Goal: Task Accomplishment & Management: Manage account settings

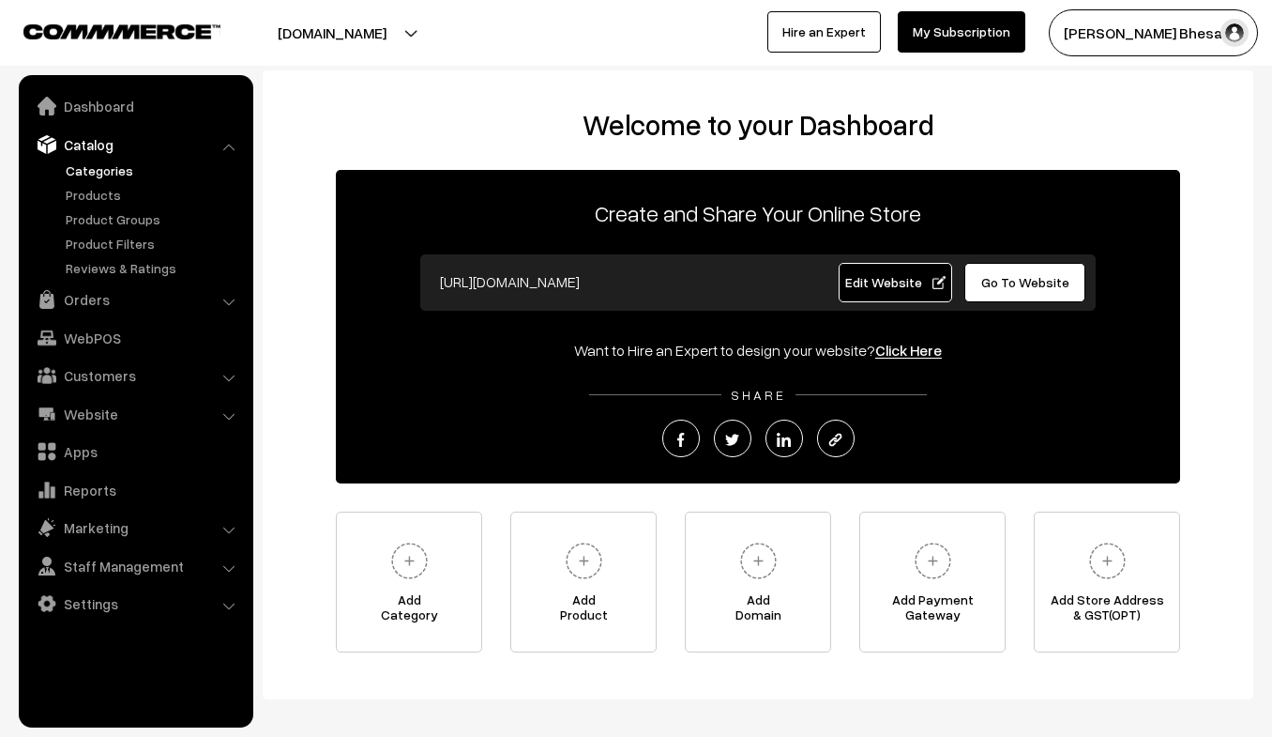
click at [90, 172] on link "Categories" at bounding box center [154, 170] width 186 height 20
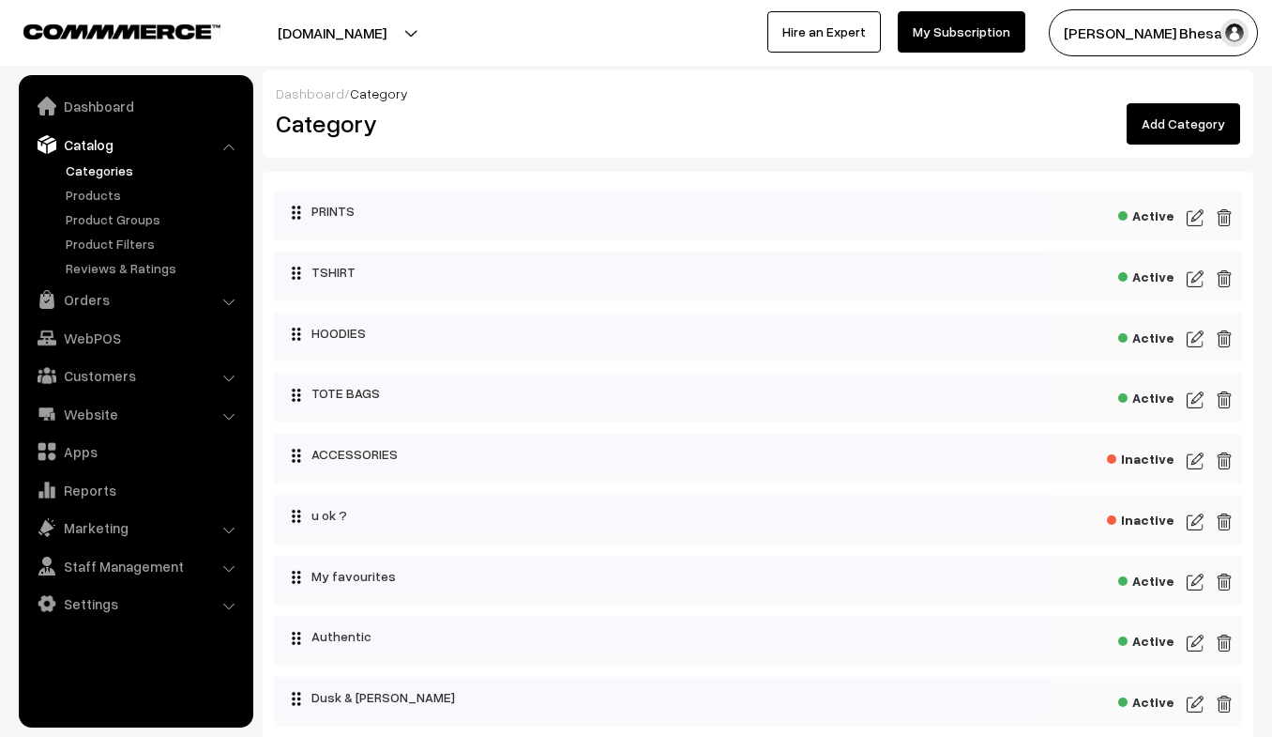
click at [1186, 216] on div "Active" at bounding box center [758, 215] width 968 height 50
click at [1194, 218] on img at bounding box center [1195, 217] width 17 height 23
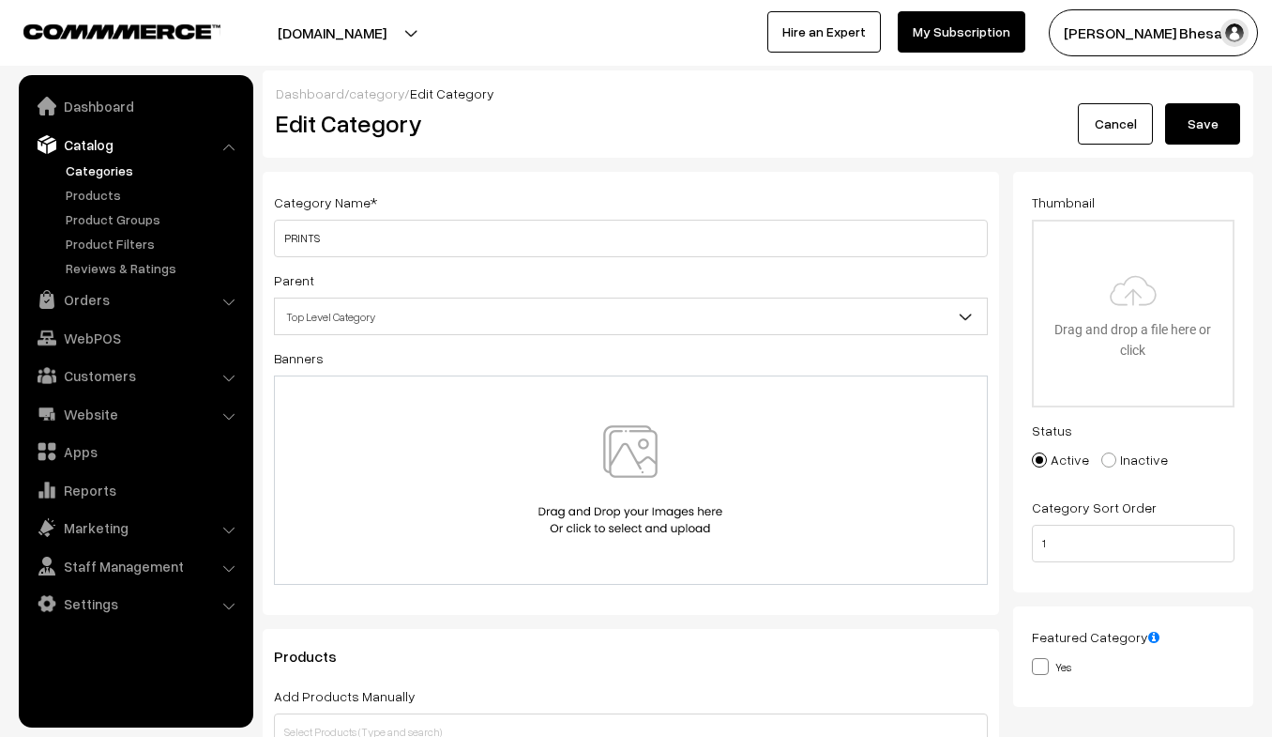
click at [599, 487] on img at bounding box center [630, 480] width 193 height 110
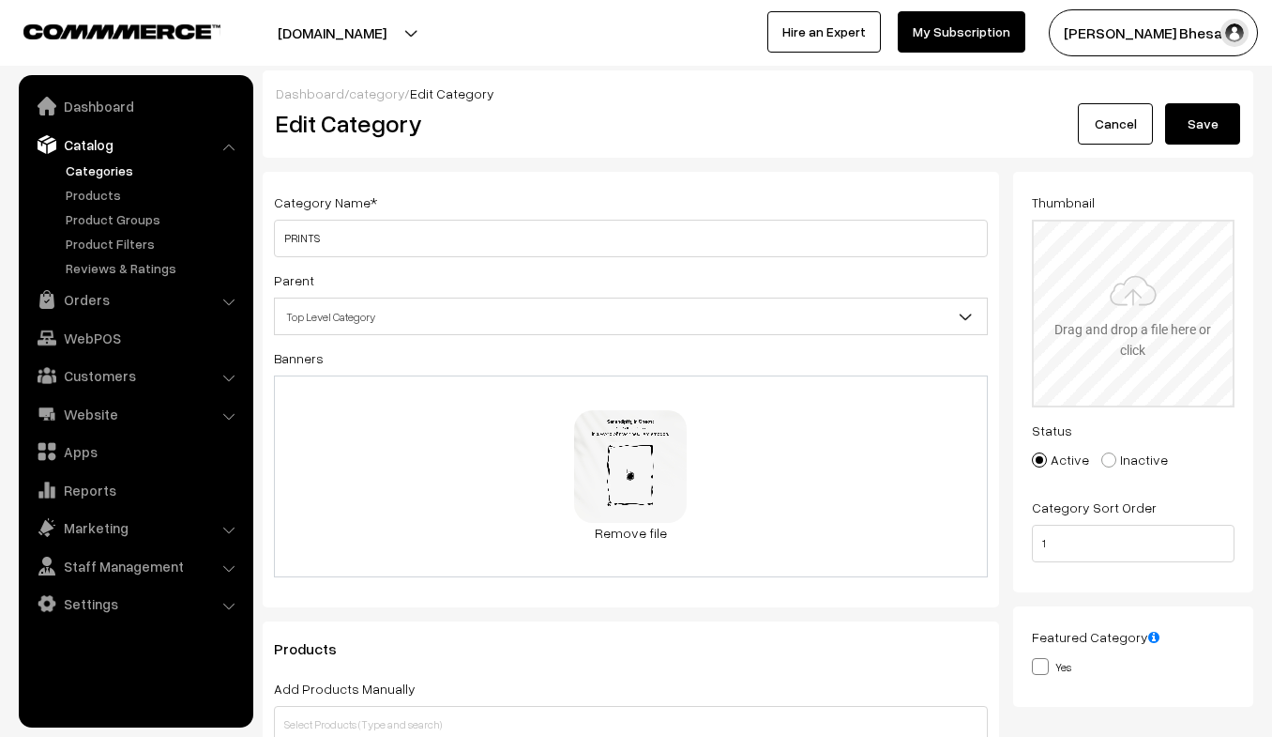
click at [1116, 312] on input "file" at bounding box center [1134, 313] width 200 height 184
type input "C:\fakepath\1.JPG"
click at [1202, 120] on button "Save" at bounding box center [1202, 123] width 75 height 41
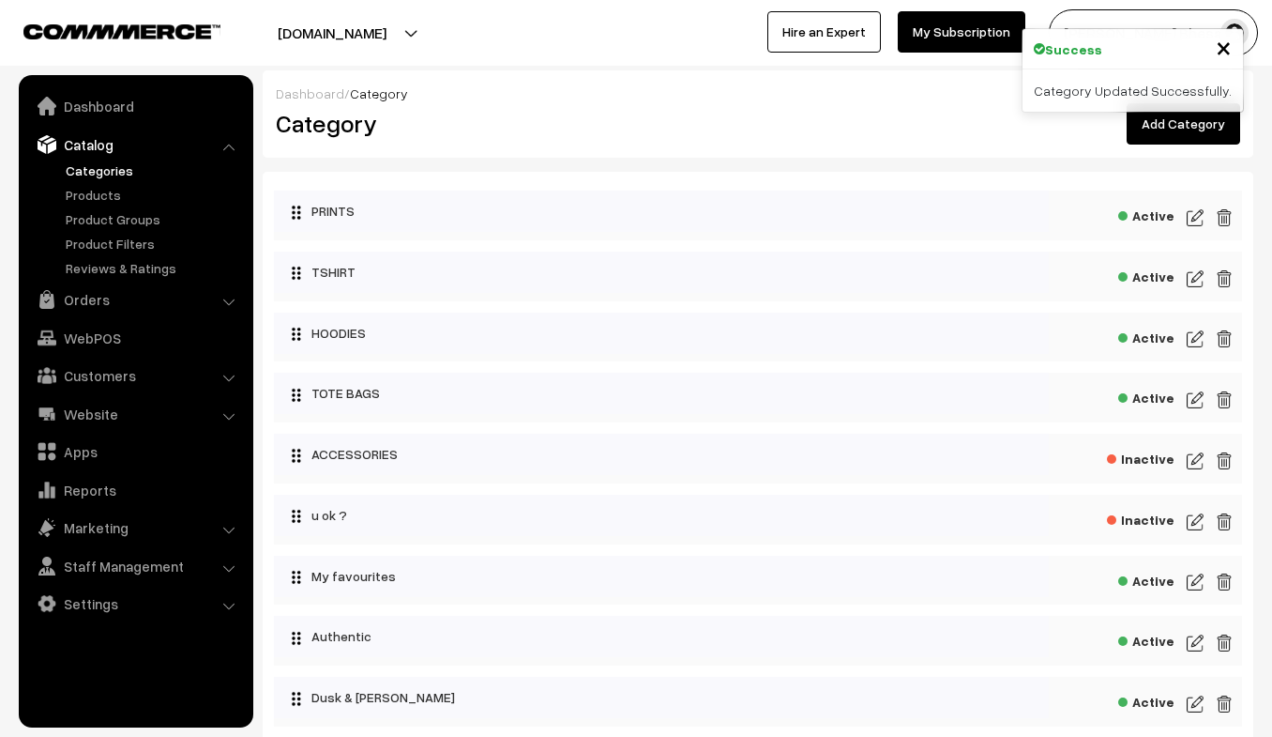
click at [1192, 280] on img at bounding box center [1195, 278] width 17 height 23
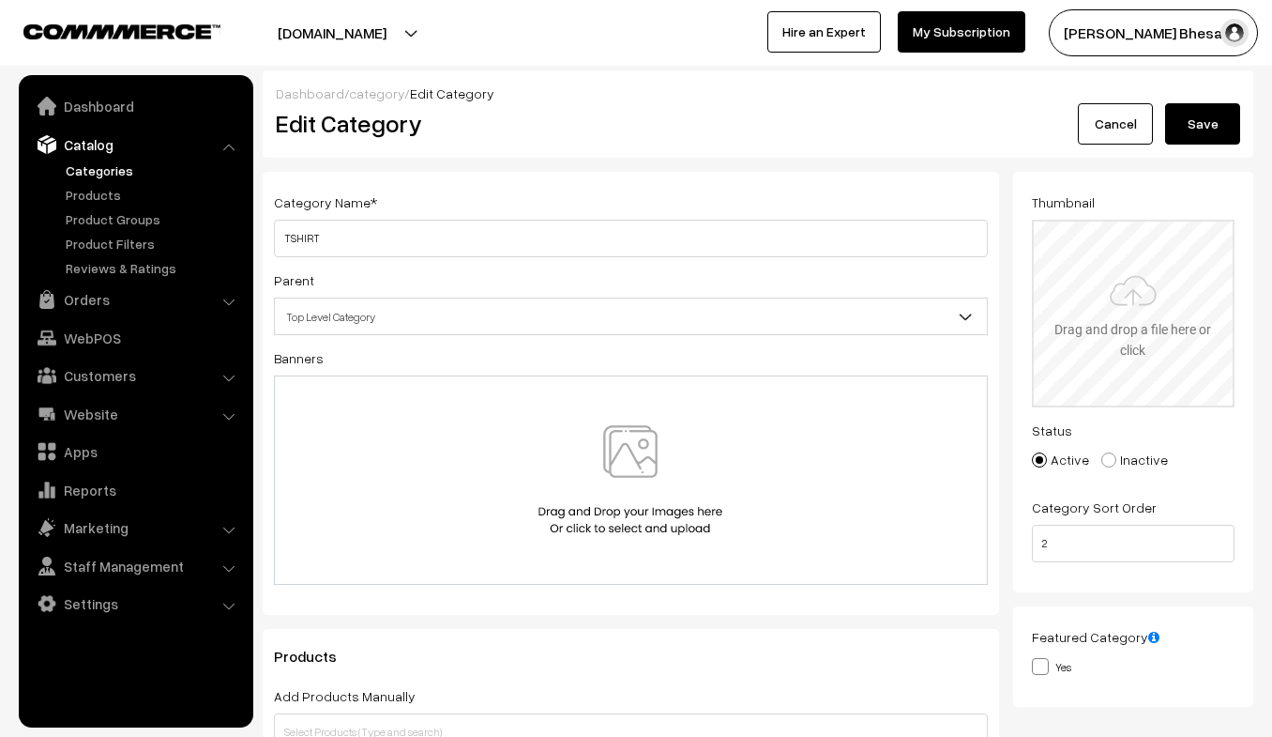
click at [1100, 322] on input "file" at bounding box center [1134, 313] width 200 height 184
type input "C:\fakepath\2.JPG"
click at [583, 461] on img at bounding box center [630, 480] width 193 height 110
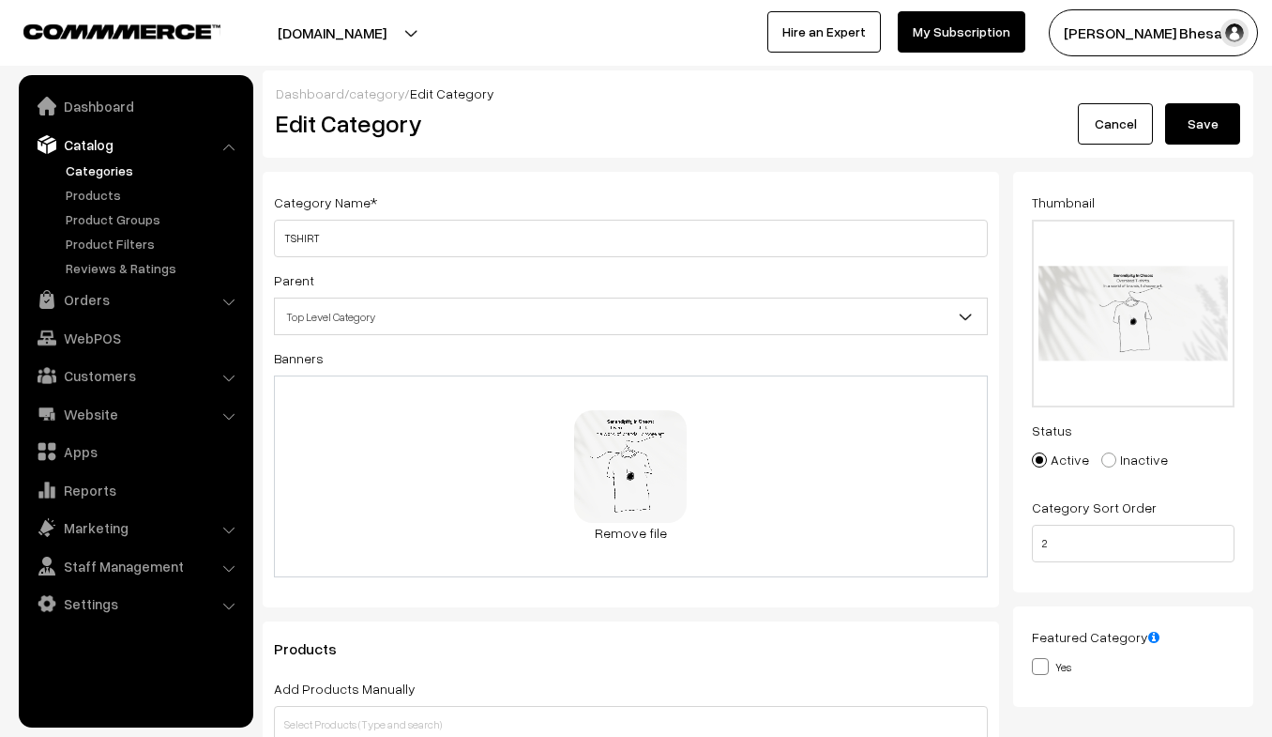
click at [1188, 132] on button "Save" at bounding box center [1202, 123] width 75 height 41
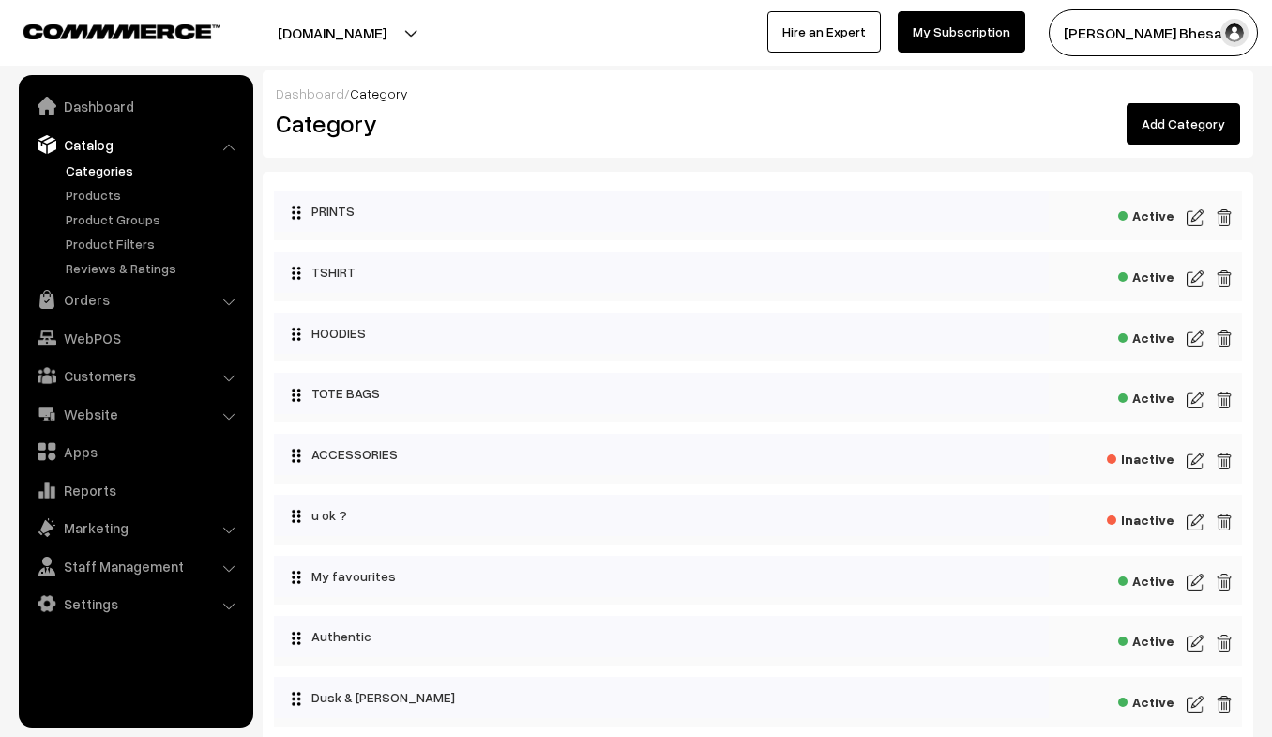
click at [1193, 342] on img at bounding box center [1195, 339] width 17 height 23
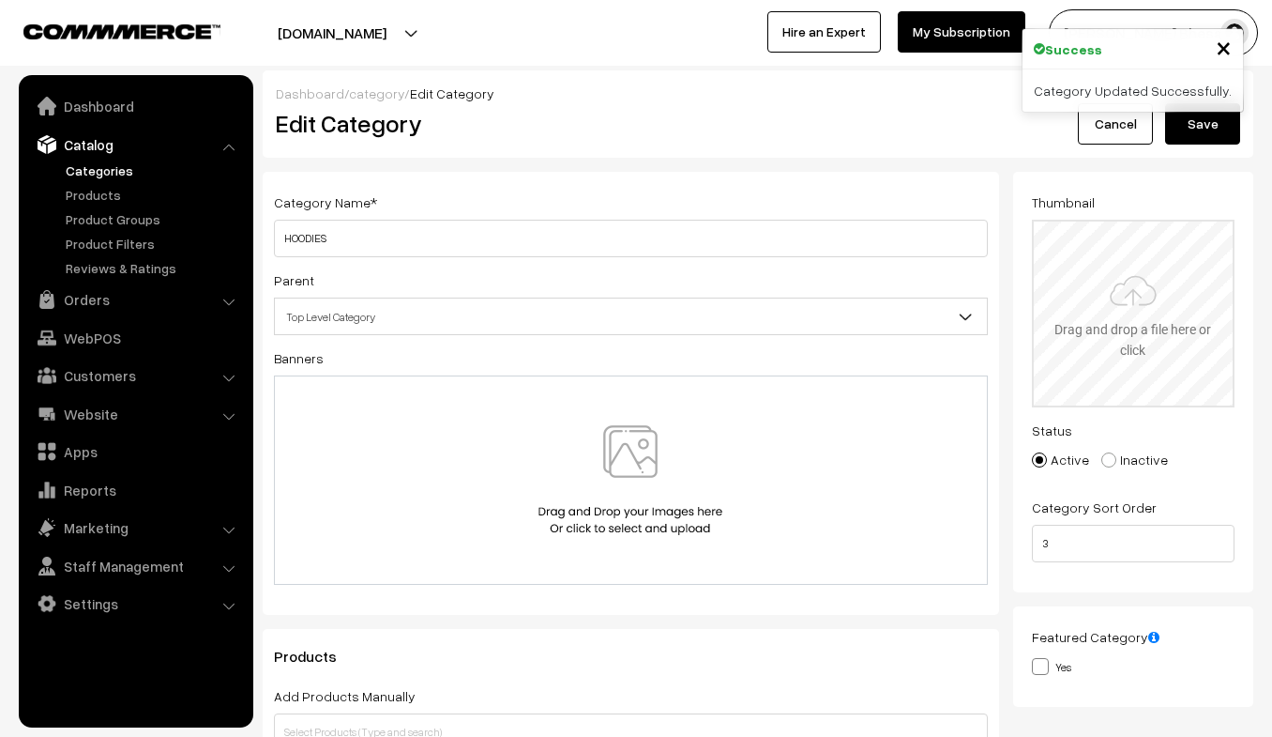
click at [1095, 315] on input "file" at bounding box center [1134, 313] width 200 height 184
type input "C:\fakepath\5.JPG"
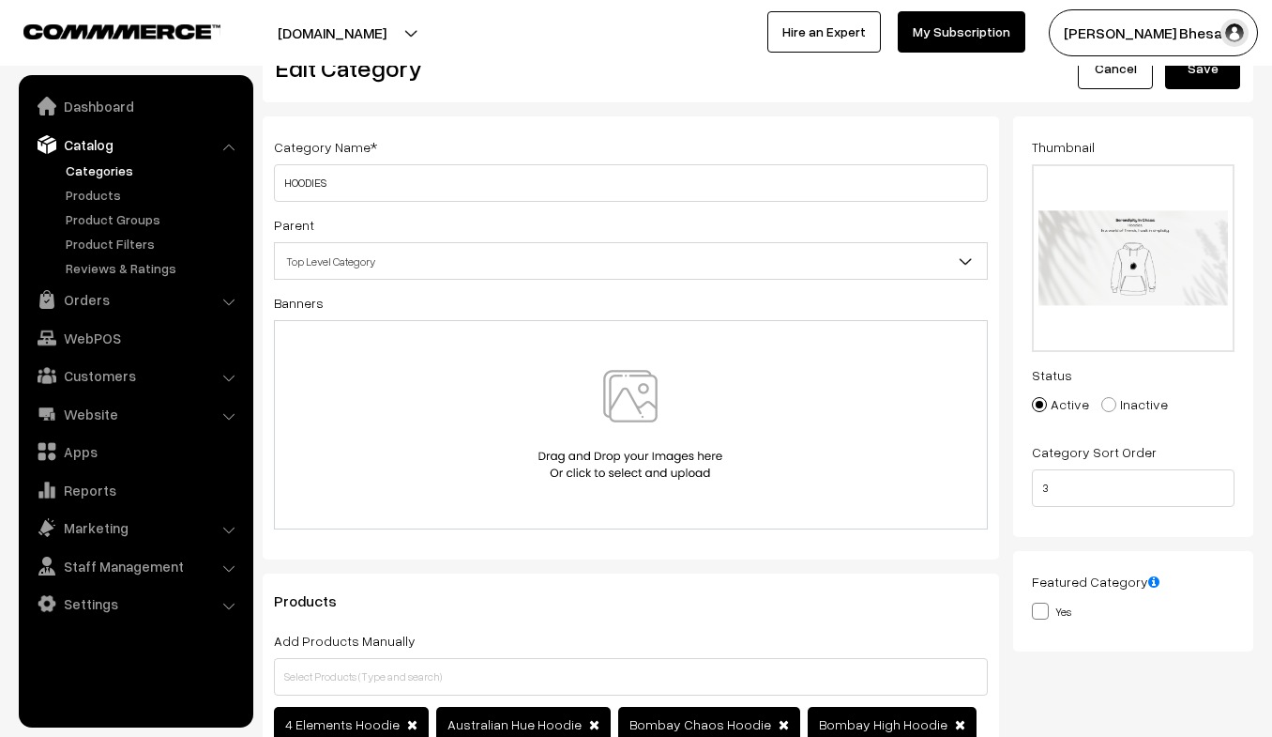
scroll to position [54, 0]
click at [591, 442] on img at bounding box center [630, 426] width 193 height 110
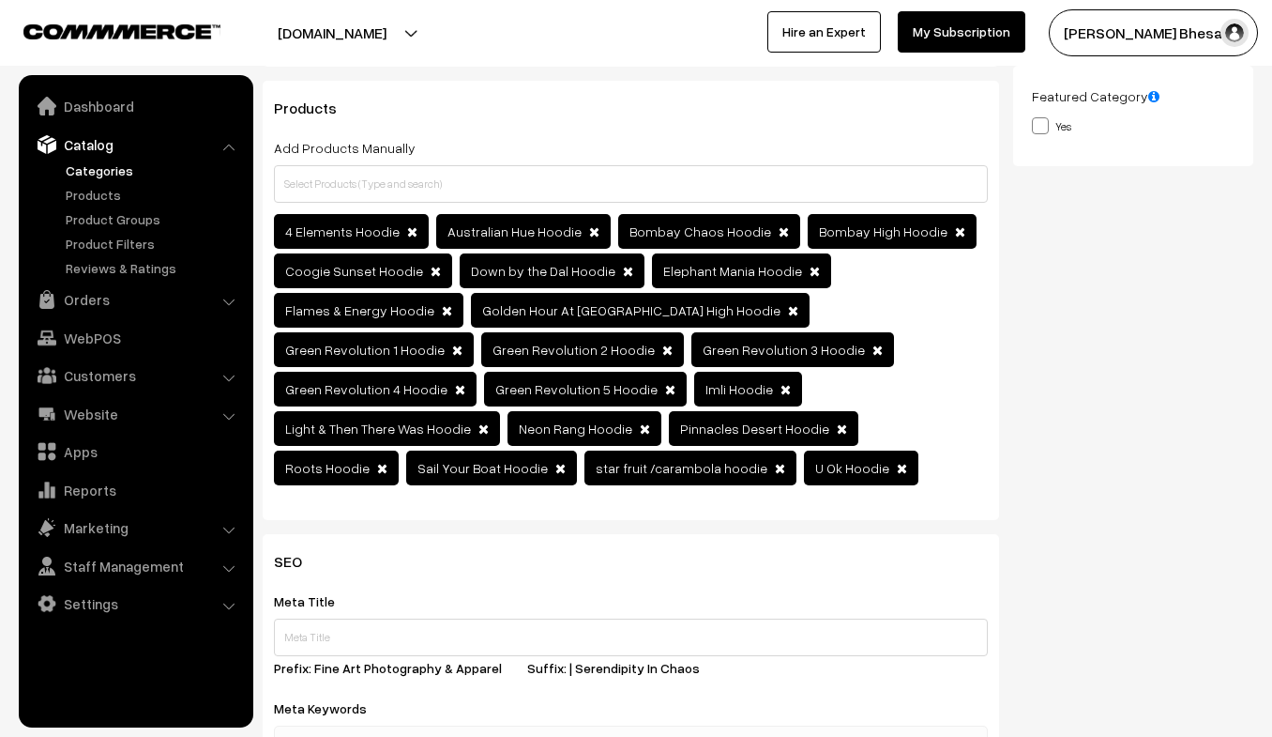
scroll to position [0, 0]
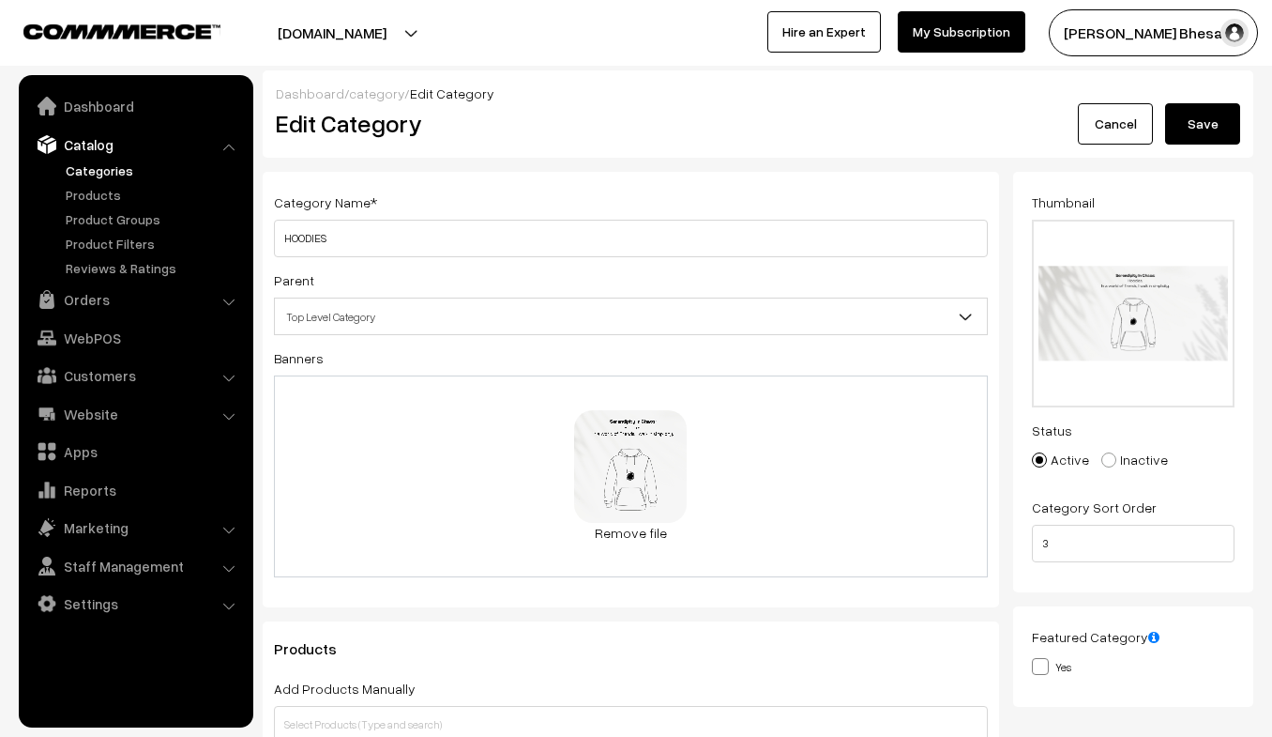
click at [1203, 131] on button "Save" at bounding box center [1202, 123] width 75 height 41
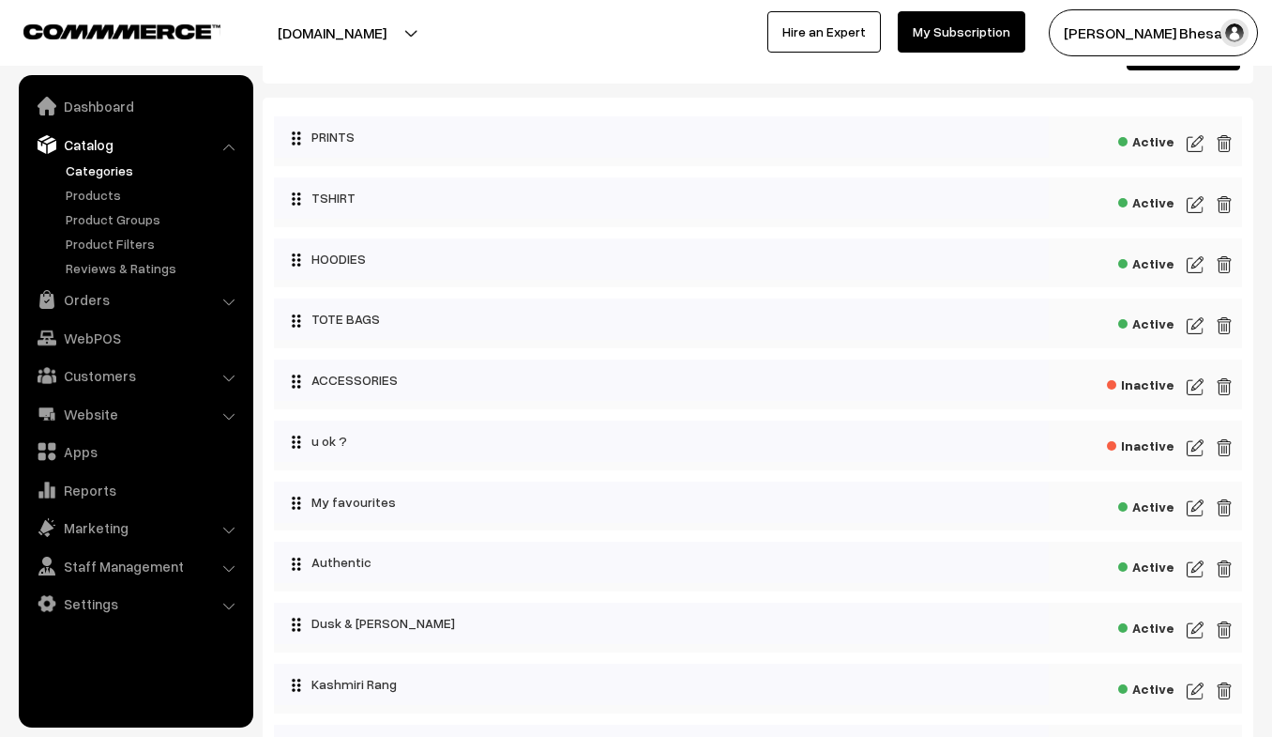
scroll to position [75, 0]
click at [1191, 326] on img at bounding box center [1195, 324] width 17 height 23
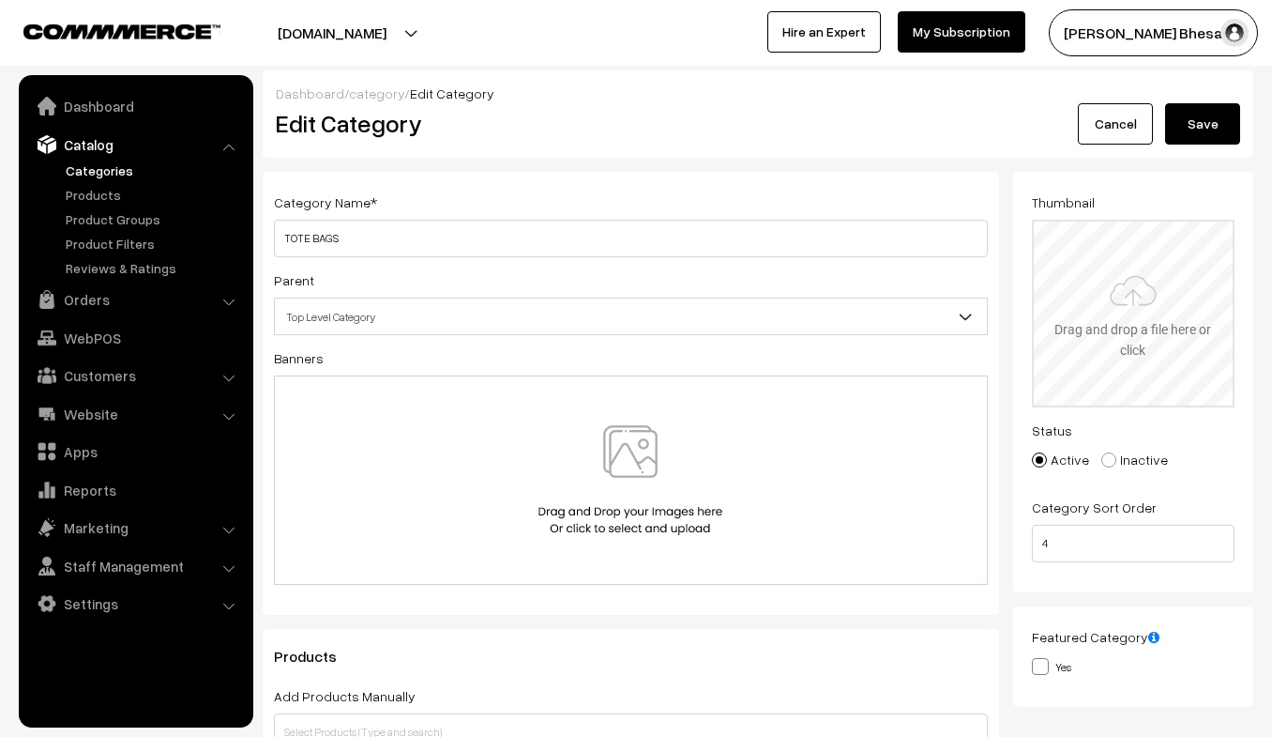
click at [1106, 312] on input "file" at bounding box center [1134, 313] width 200 height 184
type input "C:\fakepath\6.JPG"
click at [582, 437] on img at bounding box center [630, 480] width 193 height 110
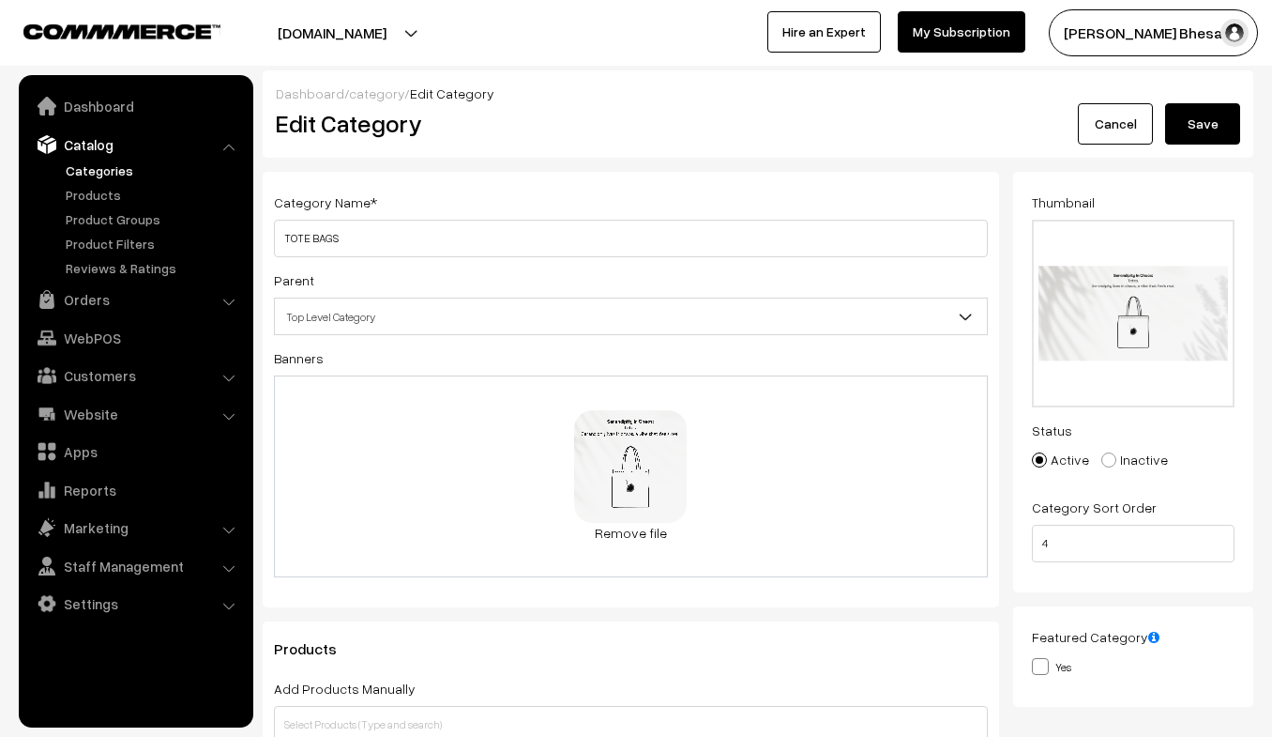
click at [1184, 127] on button "Save" at bounding box center [1202, 123] width 75 height 41
